Goal: Information Seeking & Learning: Learn about a topic

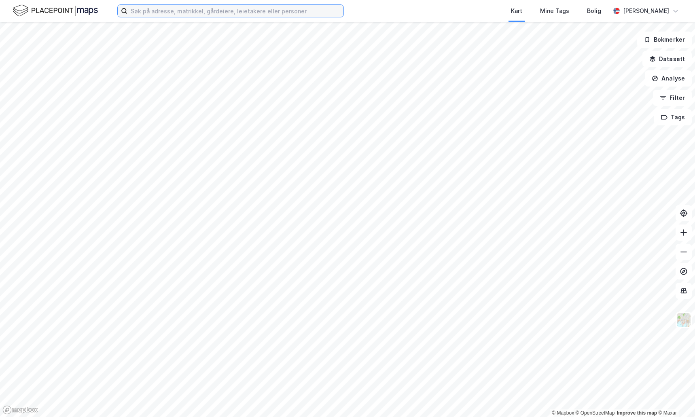
click at [259, 12] on input at bounding box center [235, 11] width 216 height 12
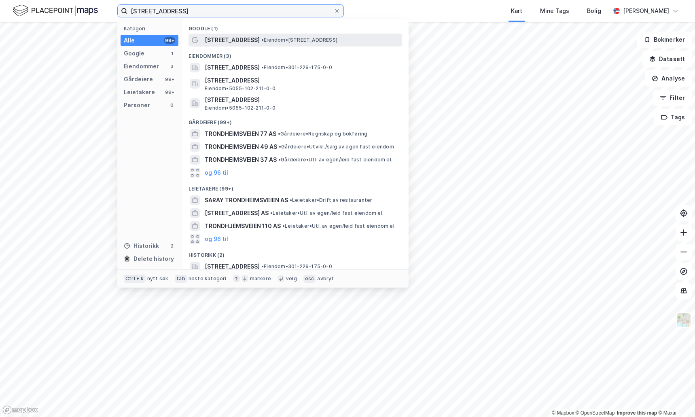
type input "[STREET_ADDRESS]"
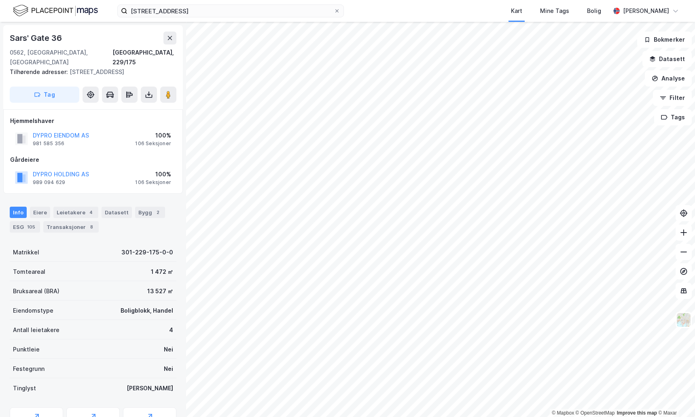
click at [89, 45] on div "[GEOGRAPHIC_DATA], 229/175" at bounding box center [93, 50] width 167 height 36
click at [38, 207] on div "Eiere" at bounding box center [40, 212] width 20 height 11
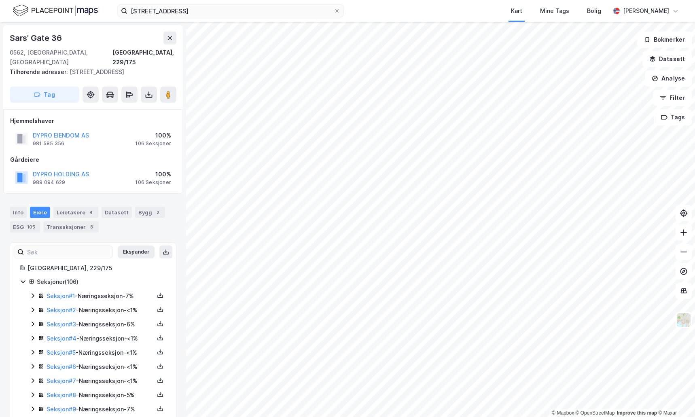
click at [38, 277] on div "Seksjoner ( 106 )" at bounding box center [102, 282] width 130 height 10
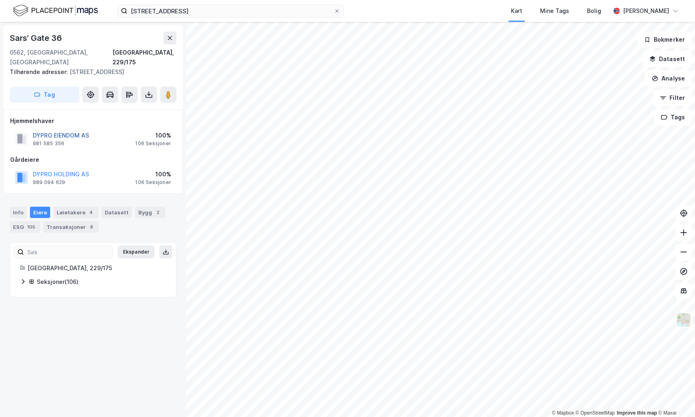
click at [0, 0] on button "DYPRO EIENDOM AS" at bounding box center [0, 0] width 0 height 0
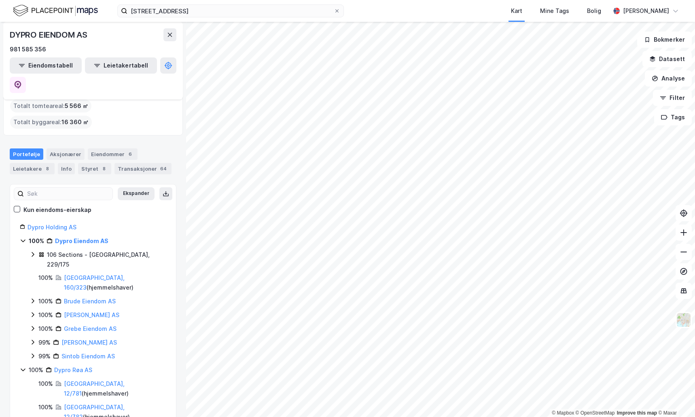
scroll to position [53, 0]
click at [171, 34] on icon at bounding box center [170, 35] width 4 height 4
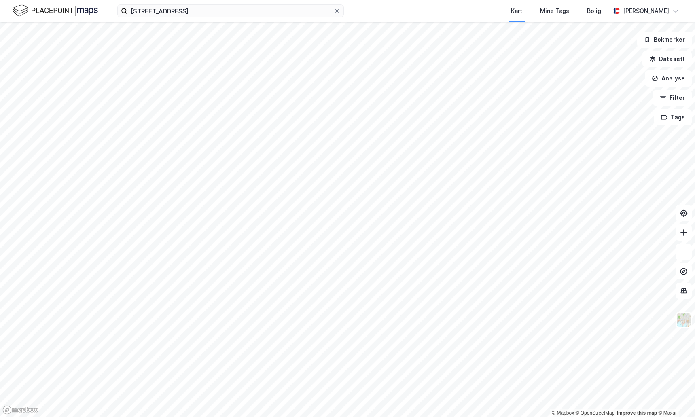
click at [205, 18] on div "trondheimsveien 47 Kart Mine Tags Bolig [PERSON_NAME]" at bounding box center [347, 11] width 695 height 22
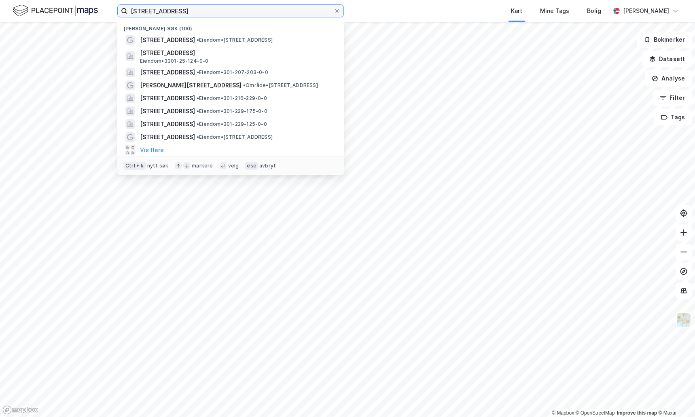
click at [211, 13] on input "[STREET_ADDRESS]" at bounding box center [230, 11] width 206 height 12
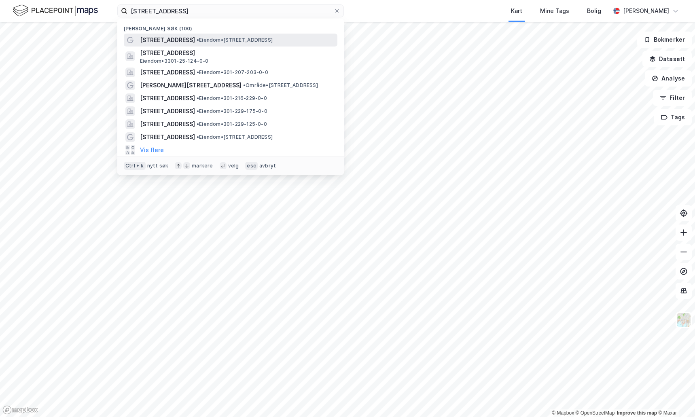
click at [214, 38] on span "• Eiendom • [STREET_ADDRESS]" at bounding box center [235, 40] width 76 height 6
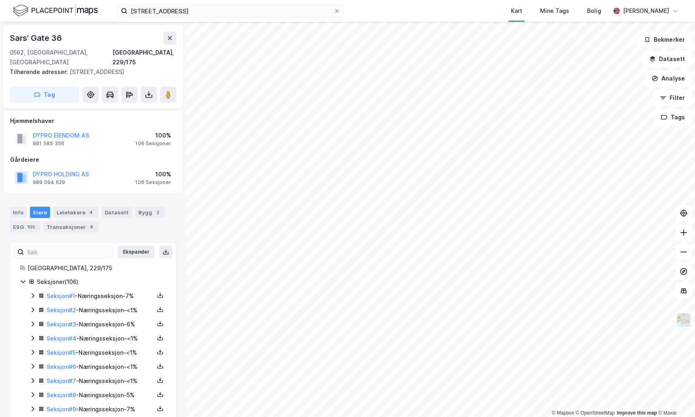
scroll to position [12, 0]
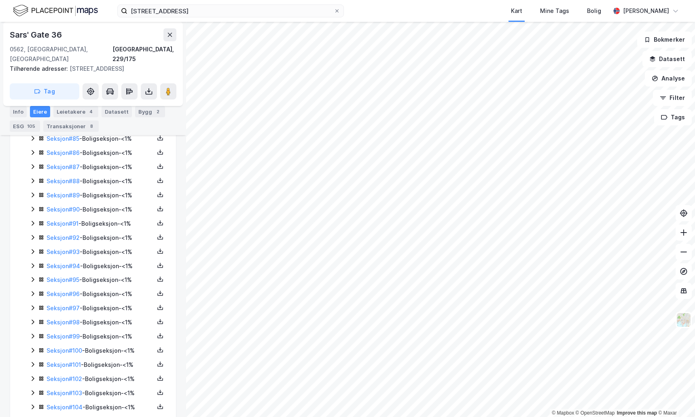
scroll to position [1379, 0]
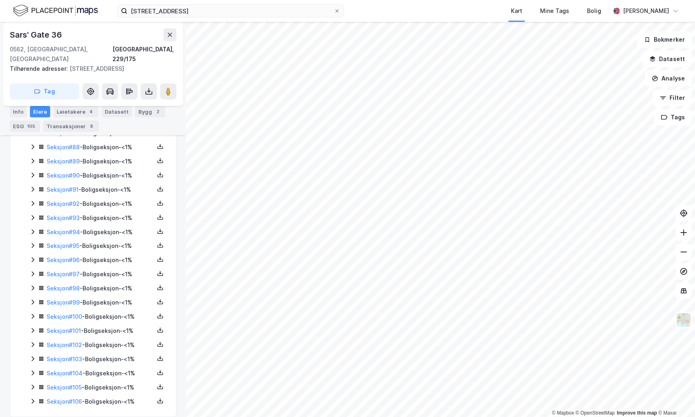
click at [108, 34] on div "Sars' Gate 36" at bounding box center [93, 34] width 167 height 13
click at [22, 110] on div "Info" at bounding box center [18, 111] width 17 height 11
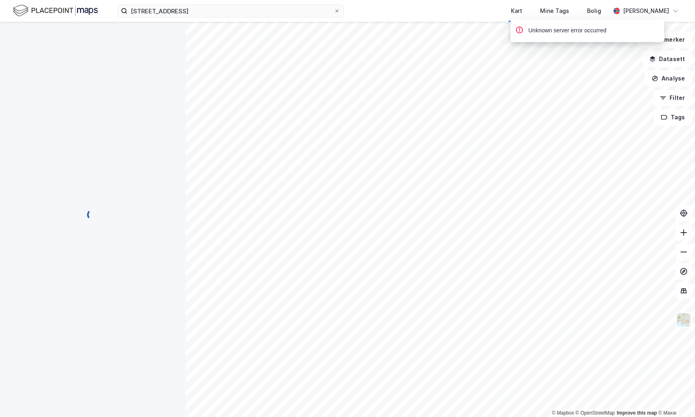
scroll to position [66, 0]
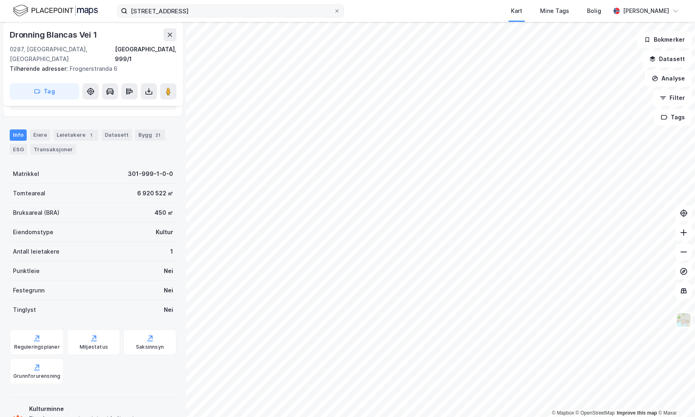
click at [222, 17] on label "[STREET_ADDRESS]" at bounding box center [230, 10] width 227 height 13
click at [222, 17] on input "[STREET_ADDRESS]" at bounding box center [230, 11] width 206 height 12
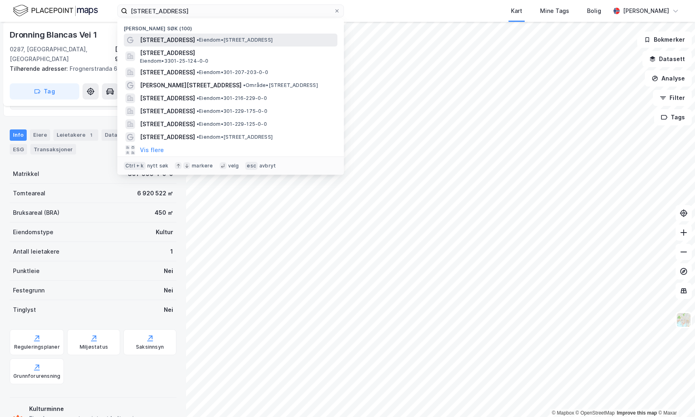
click at [223, 37] on span "• Eiendom • [STREET_ADDRESS]" at bounding box center [235, 40] width 76 height 6
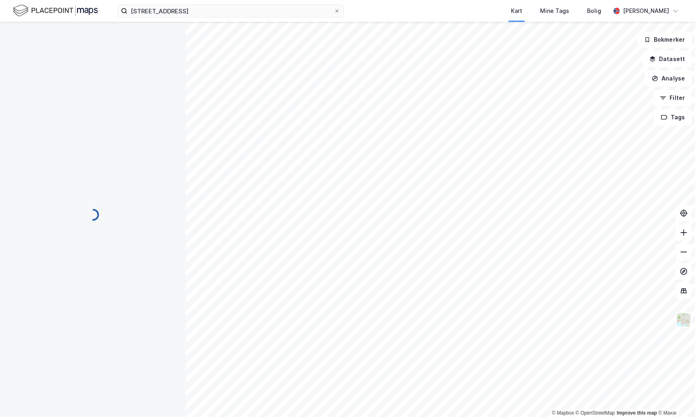
scroll to position [66, 0]
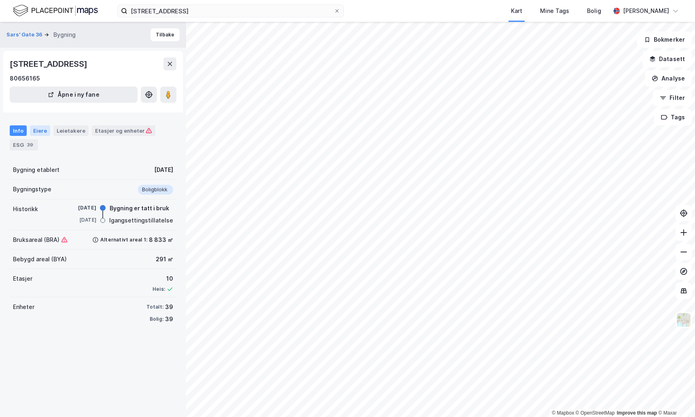
click at [35, 133] on div "Eiere" at bounding box center [40, 130] width 20 height 11
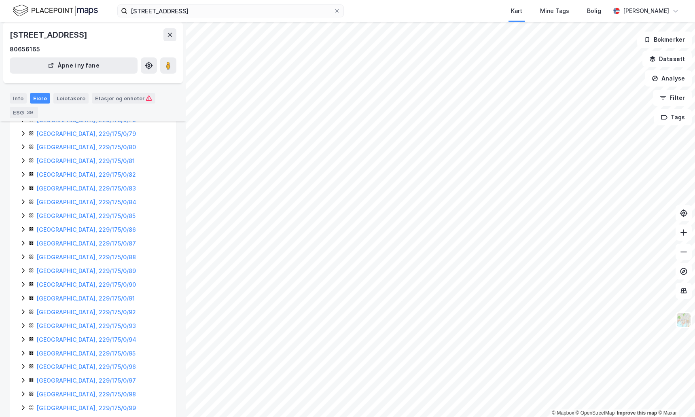
scroll to position [331, 0]
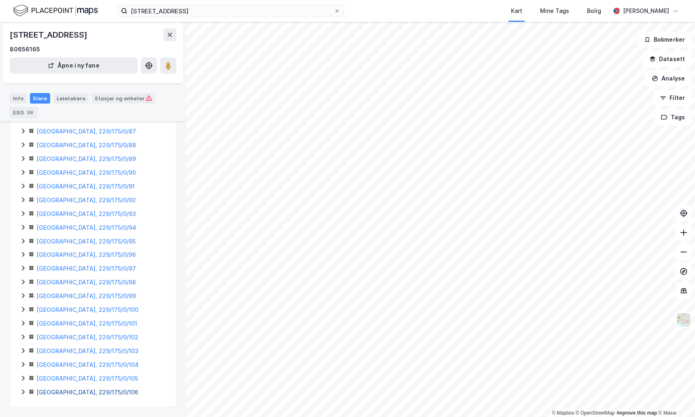
click at [61, 393] on link "[GEOGRAPHIC_DATA], 229/175/0/106" at bounding box center [87, 392] width 102 height 7
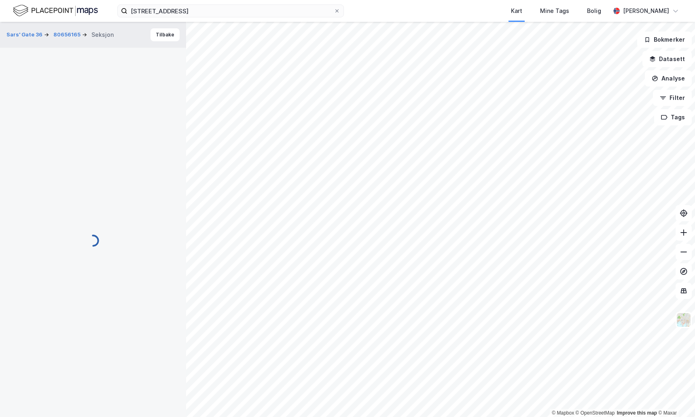
scroll to position [30, 0]
